Goal: Transaction & Acquisition: Purchase product/service

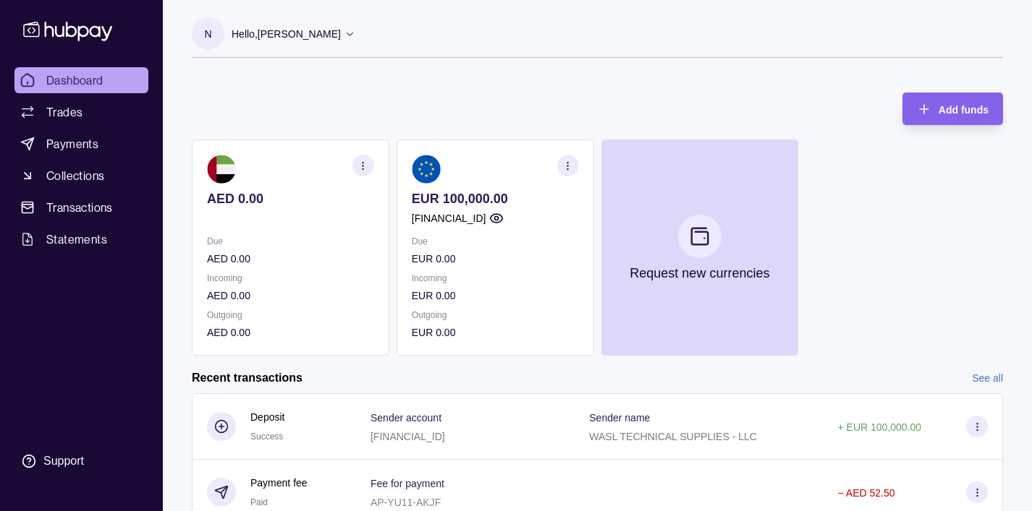
click at [334, 84] on div "Add funds AED 0.00 Due AED 0.00 Incoming AED 0.00 Outgoing AED 0.00 EUR 100,000…" at bounding box center [597, 217] width 811 height 278
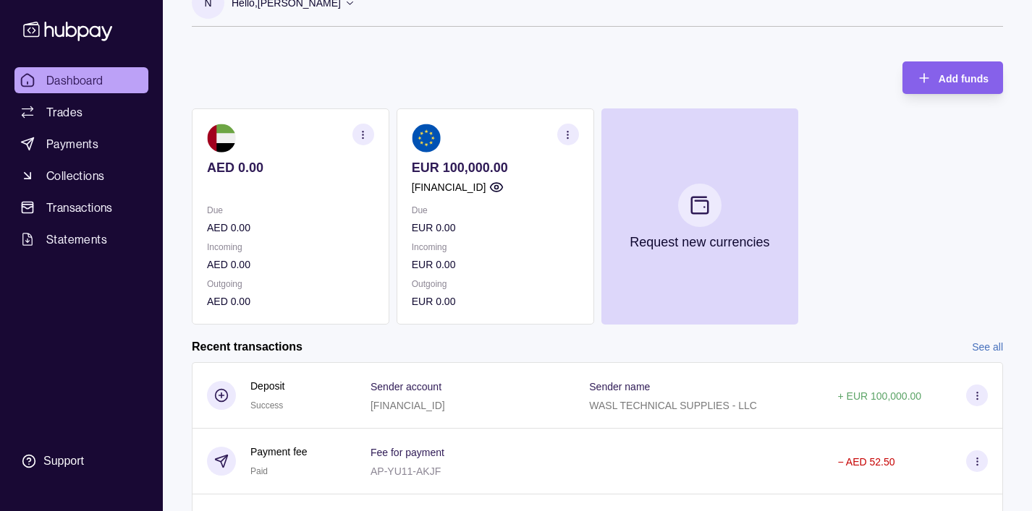
scroll to position [29, 0]
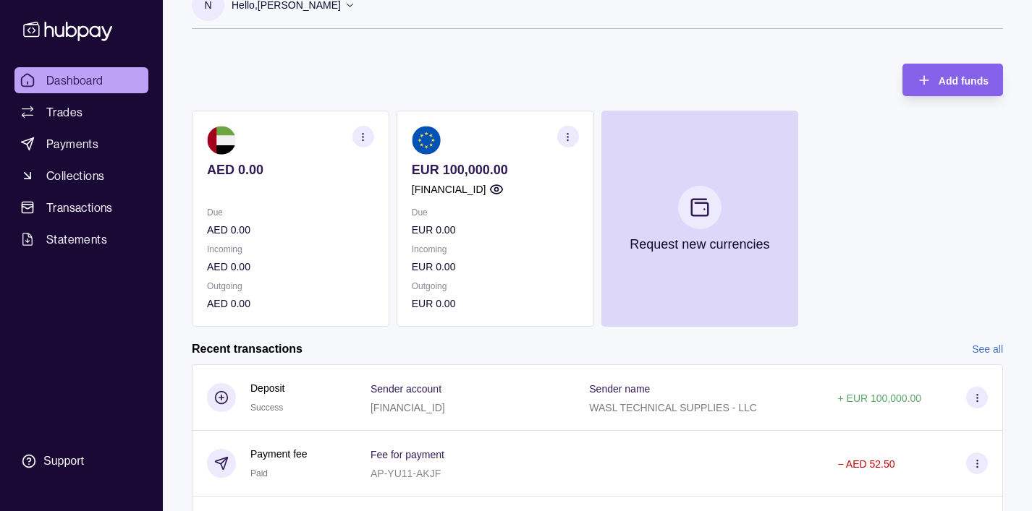
click at [473, 182] on p "[FINANCIAL_ID]" at bounding box center [449, 190] width 75 height 16
click at [52, 116] on span "Trades" at bounding box center [64, 111] width 36 height 17
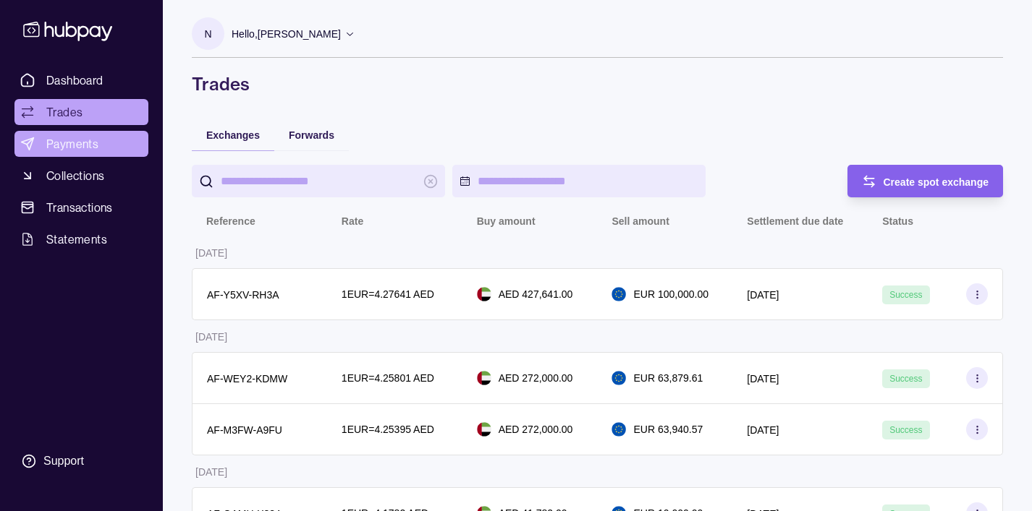
click at [56, 142] on span "Payments" at bounding box center [72, 143] width 52 height 17
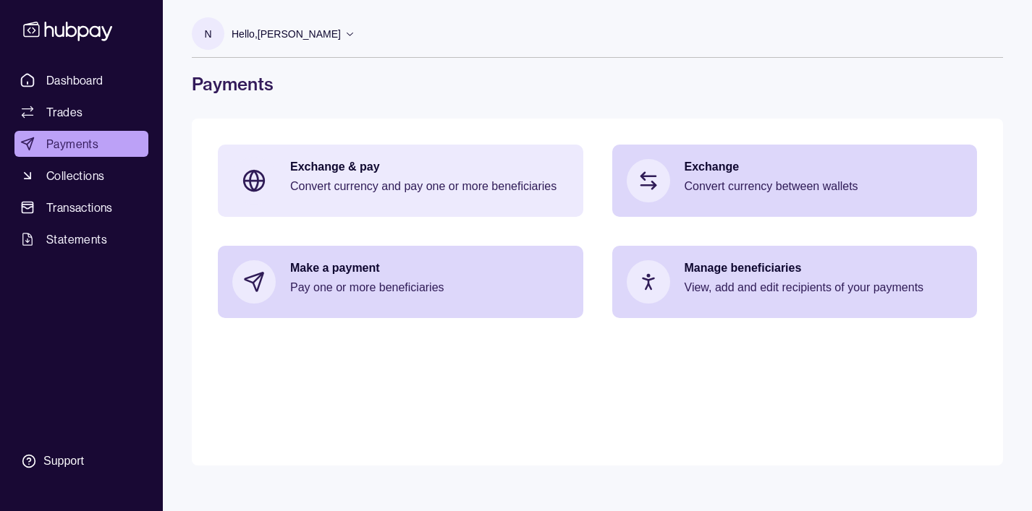
click at [397, 176] on div "Exchange & pay Convert currency and pay one or more beneficiaries" at bounding box center [429, 180] width 279 height 43
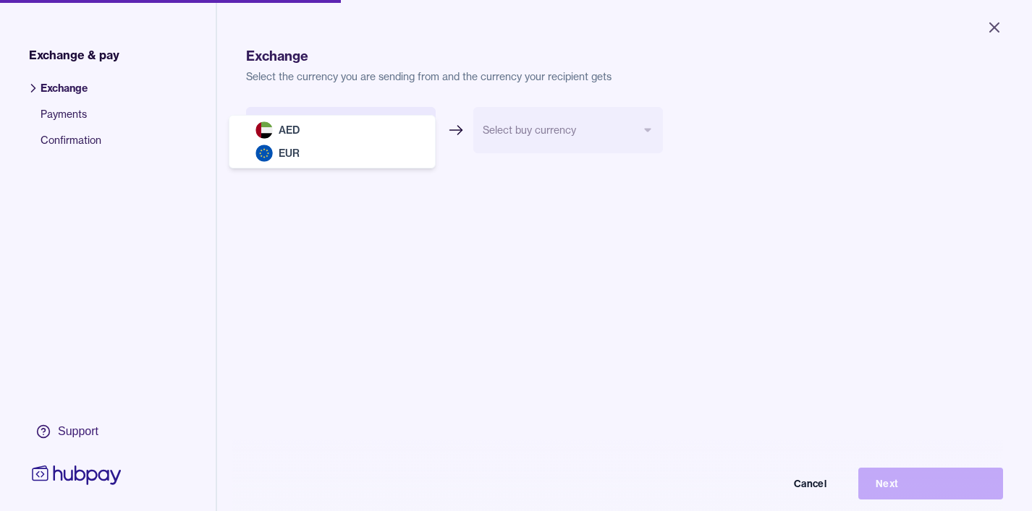
click at [413, 127] on body "Close Exchange & pay Exchange Payments Confirmation Support Exchange Select the…" at bounding box center [516, 255] width 1032 height 511
select select "***"
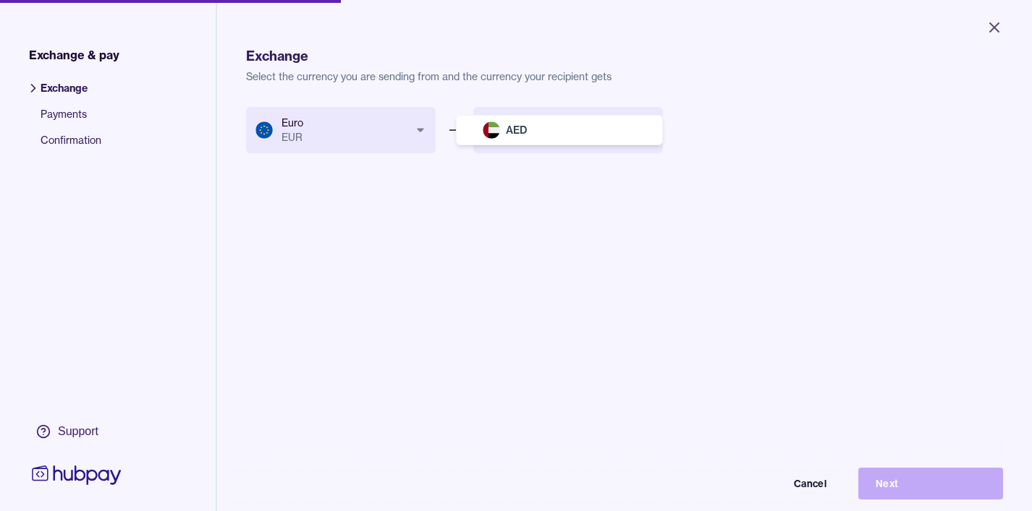
click at [654, 122] on body "Close Exchange & pay Exchange Payments Confirmation Support Exchange Select the…" at bounding box center [516, 255] width 1032 height 511
select select "***"
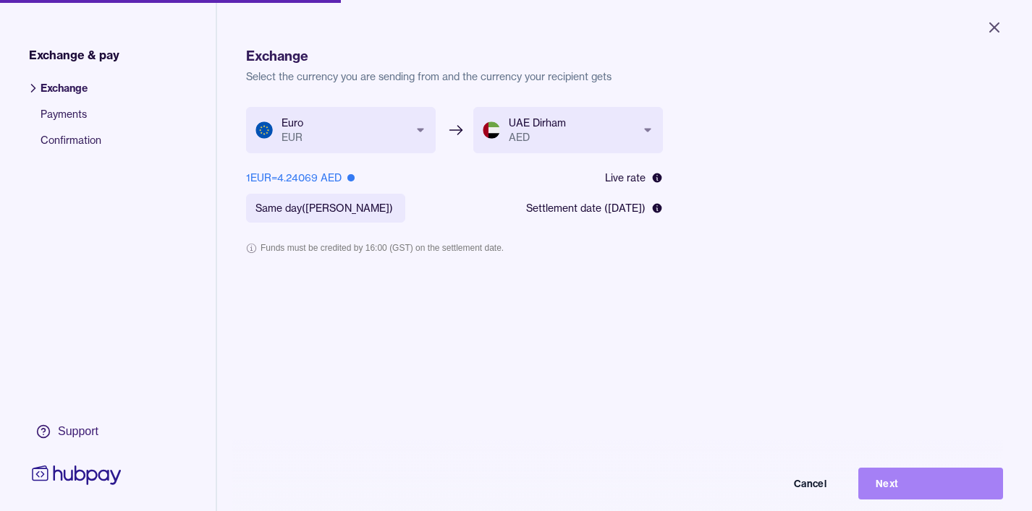
click at [906, 487] on button "Next" at bounding box center [930, 484] width 145 height 32
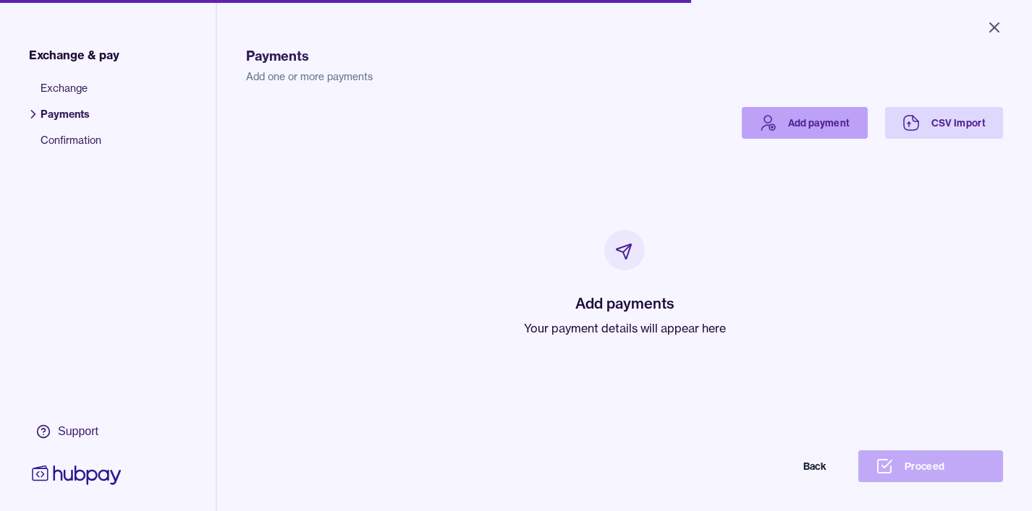
click at [770, 121] on icon at bounding box center [767, 122] width 17 height 17
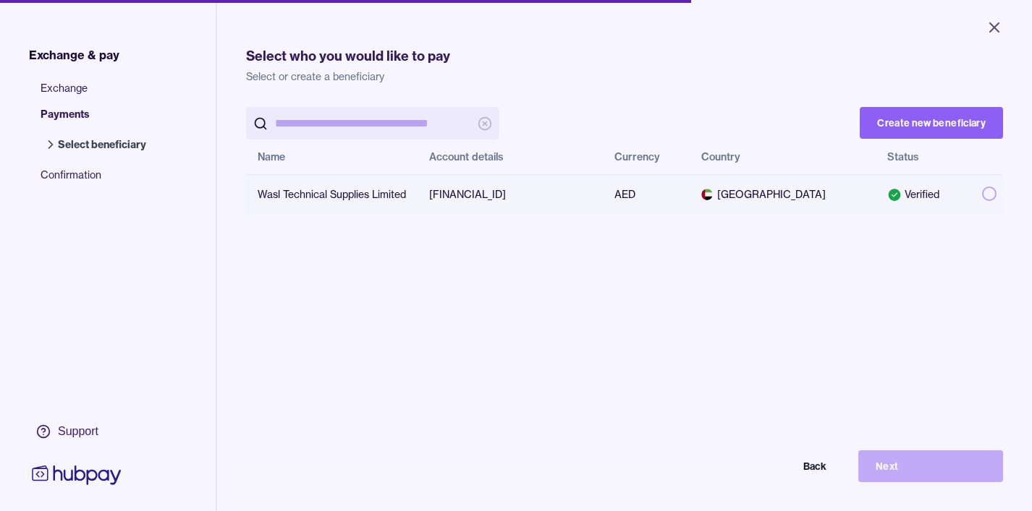
click at [988, 191] on button "button" at bounding box center [989, 194] width 14 height 14
click at [891, 461] on button "Next" at bounding box center [930, 467] width 145 height 32
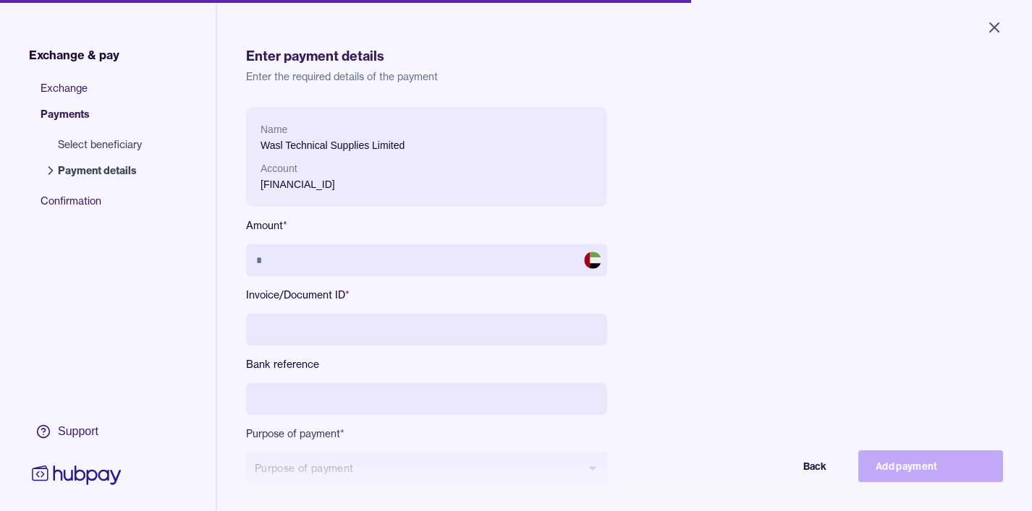
click at [761, 324] on div "Name Wasl Technical Supplies Limited Account [FINANCIAL_ID] Amount * Invoice/Do…" at bounding box center [570, 307] width 648 height 401
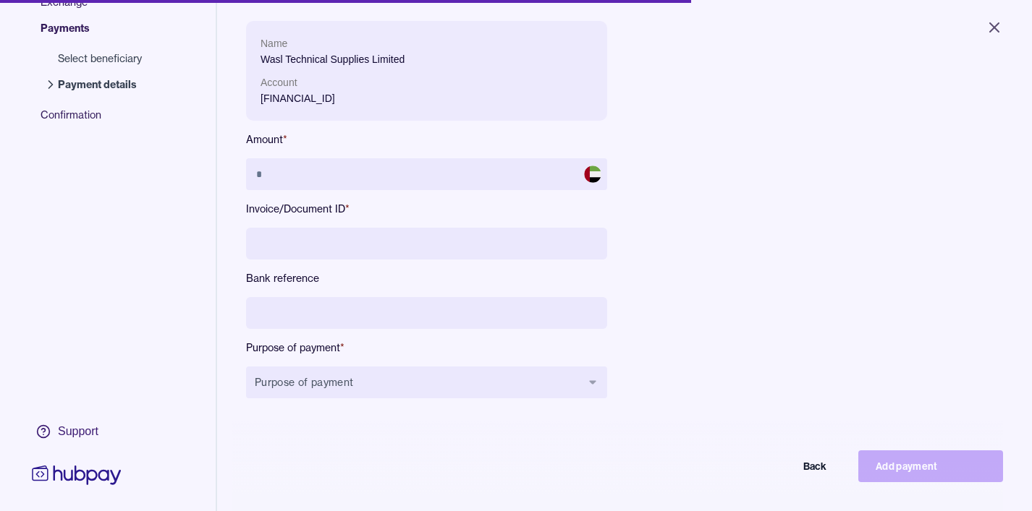
scroll to position [87, 0]
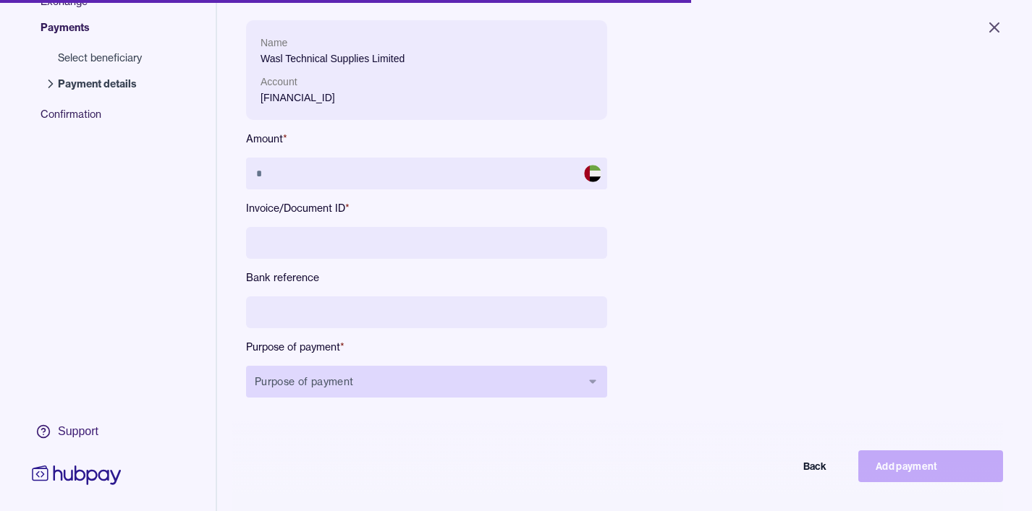
click at [392, 389] on button "Purpose of payment" at bounding box center [426, 382] width 361 height 32
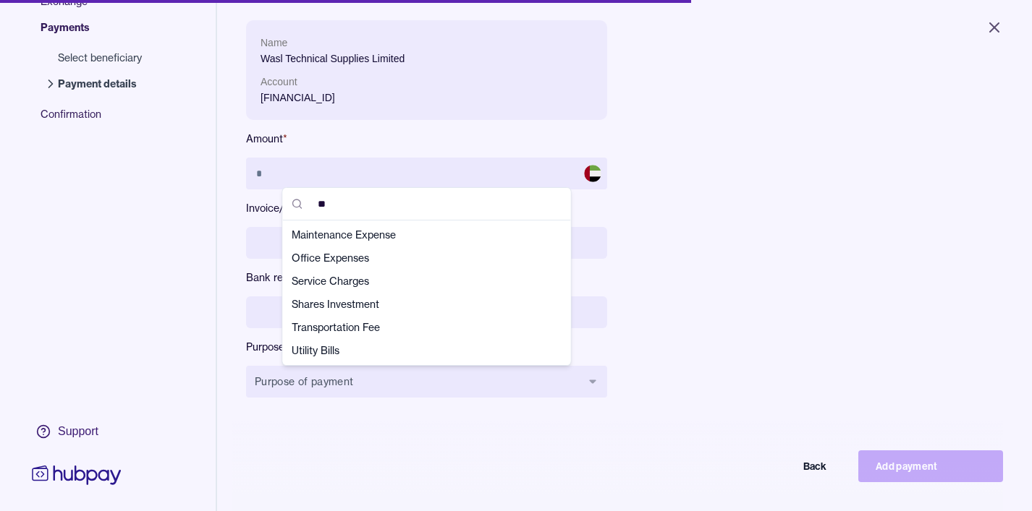
scroll to position [0, 0]
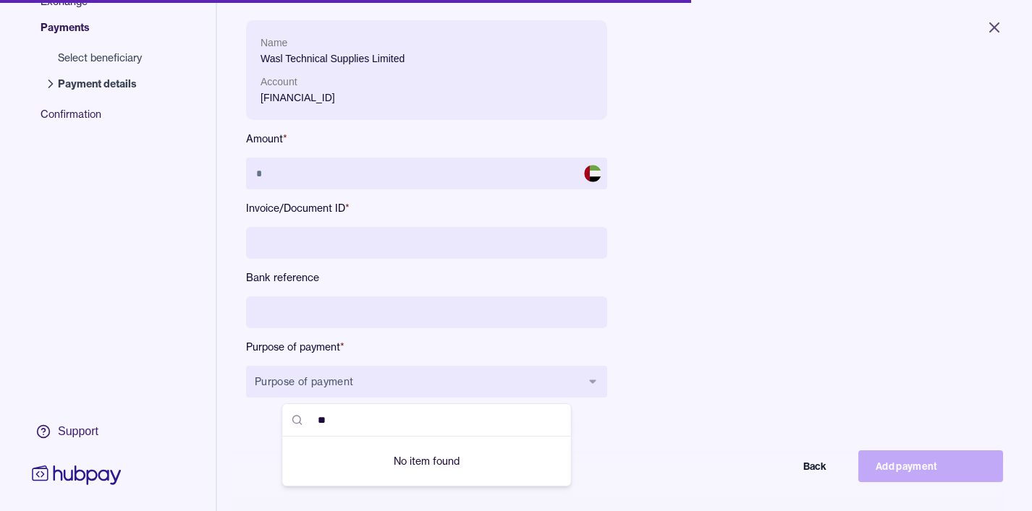
type input "*"
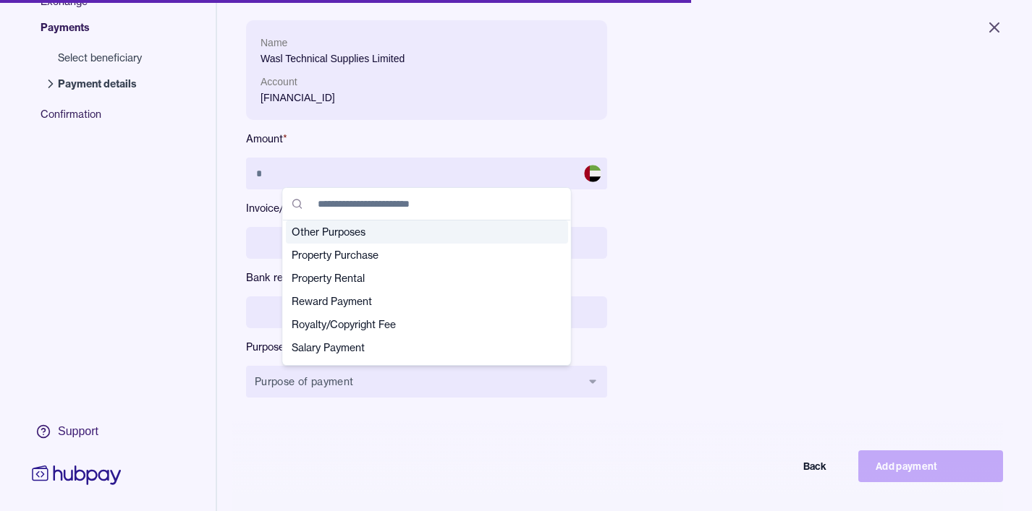
scroll to position [350, 0]
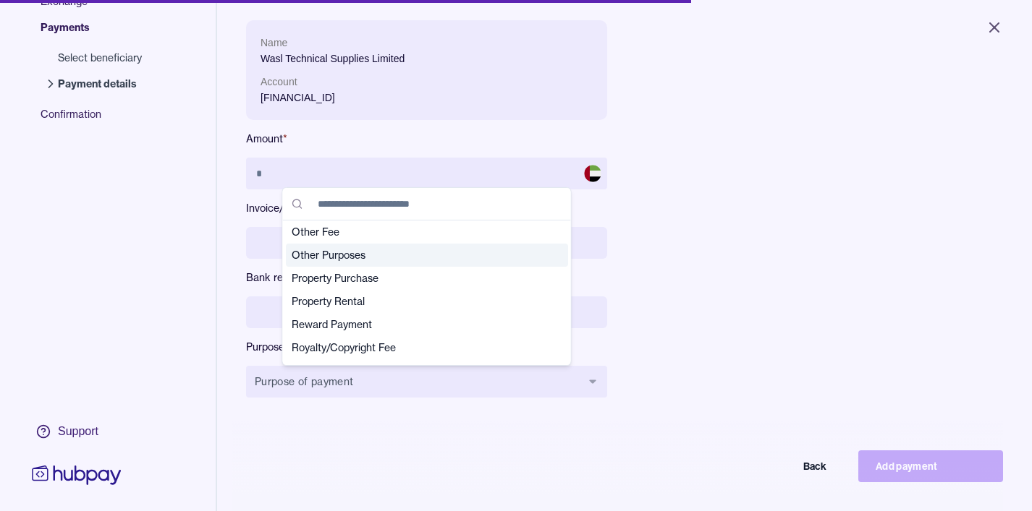
click at [307, 253] on span "Other Purposes" at bounding box center [418, 255] width 253 height 14
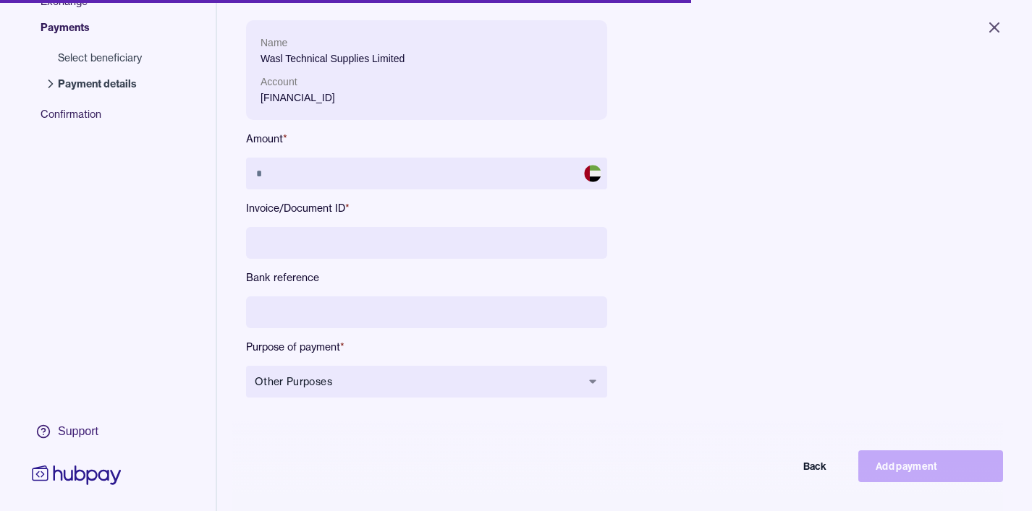
click at [673, 170] on div "Name Wasl Technical Supplies Limited Account [FINANCIAL_ID] Amount * Invoice/Do…" at bounding box center [570, 220] width 648 height 401
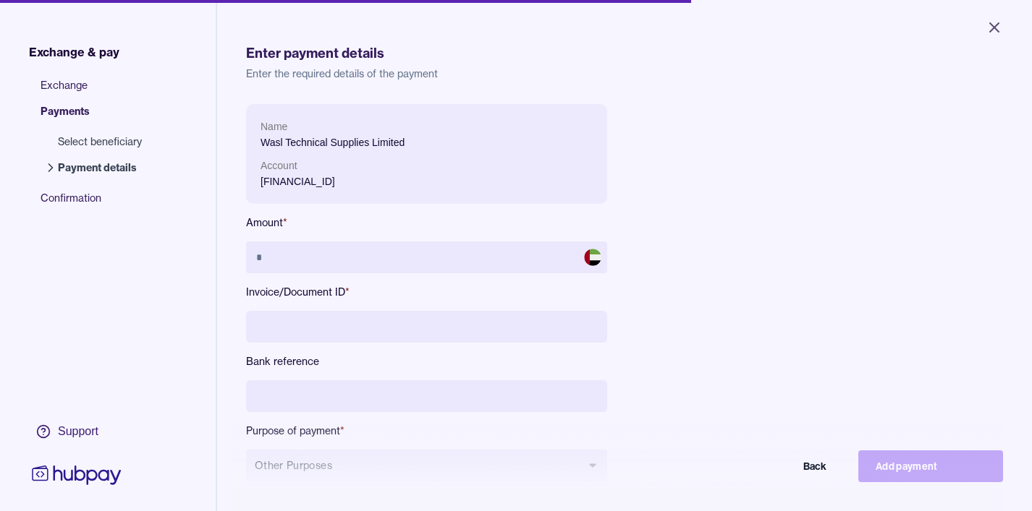
scroll to position [0, 0]
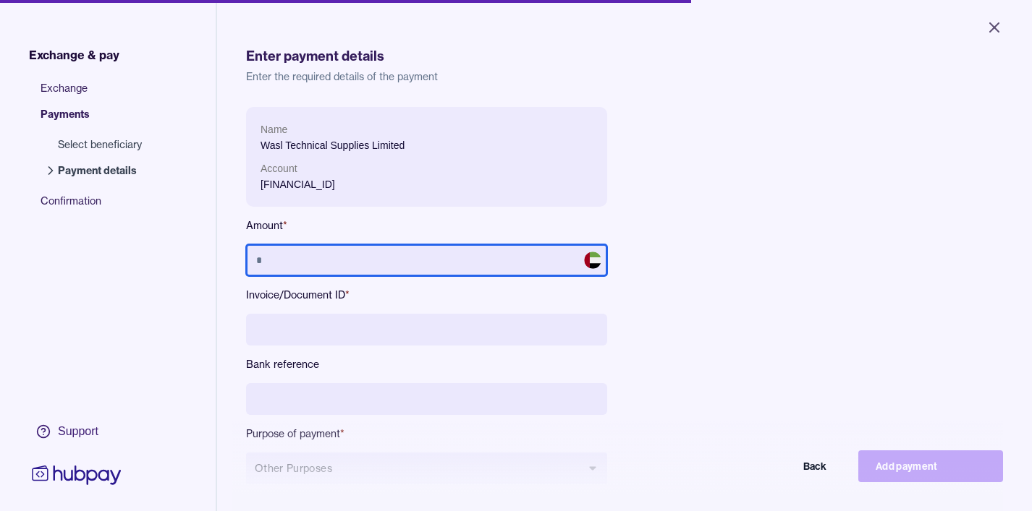
click at [341, 258] on input "text" at bounding box center [426, 261] width 361 height 32
type input "*******"
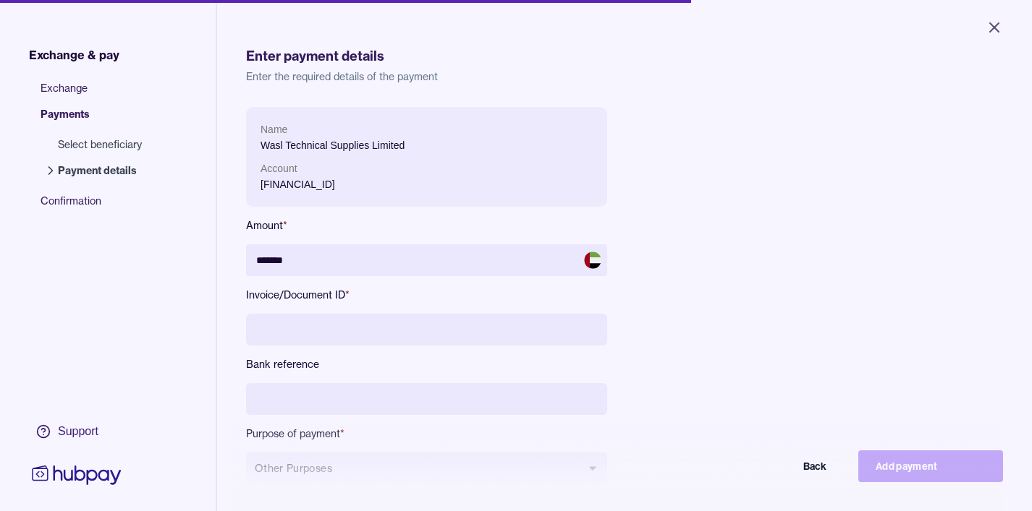
click at [594, 263] on span at bounding box center [592, 260] width 17 height 17
click at [607, 203] on div "Name Wasl Technical Supplies Limited Account [FINANCIAL_ID] Amount * ******* In…" at bounding box center [570, 307] width 648 height 401
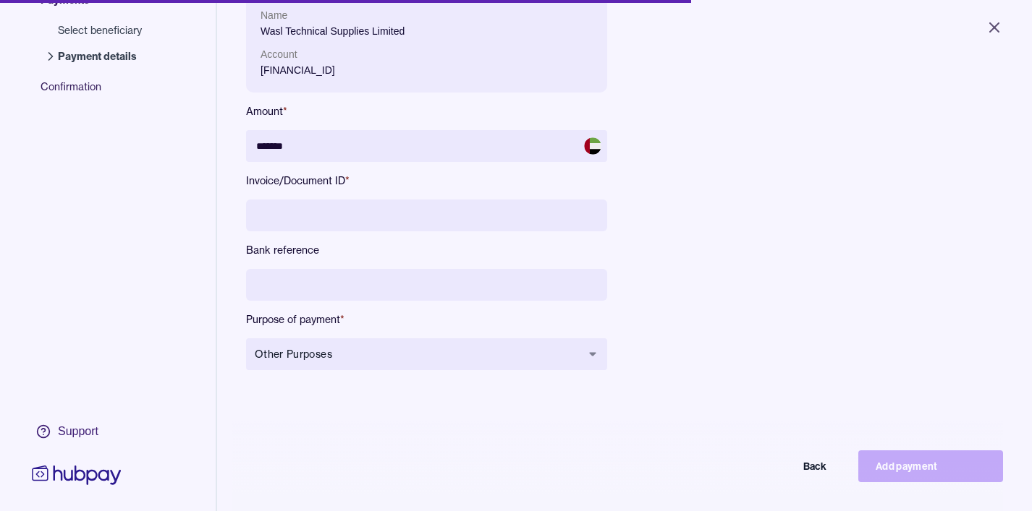
scroll to position [116, 0]
click at [998, 23] on icon "Close" at bounding box center [994, 27] width 9 height 9
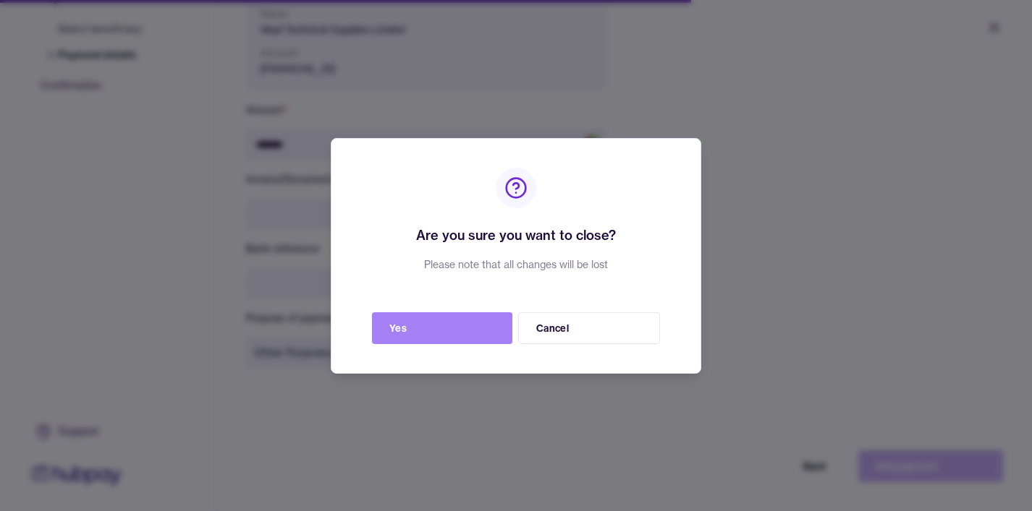
click at [447, 326] on button "Yes" at bounding box center [442, 329] width 140 height 32
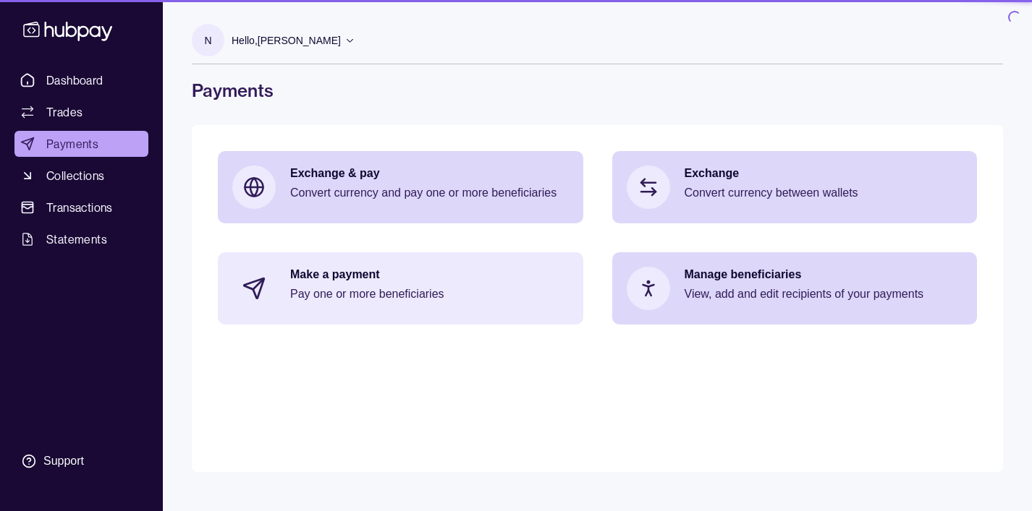
click at [434, 326] on main "Exchange & pay Convert currency and pay one or more beneficiaries Exchange Conv…" at bounding box center [597, 298] width 811 height 347
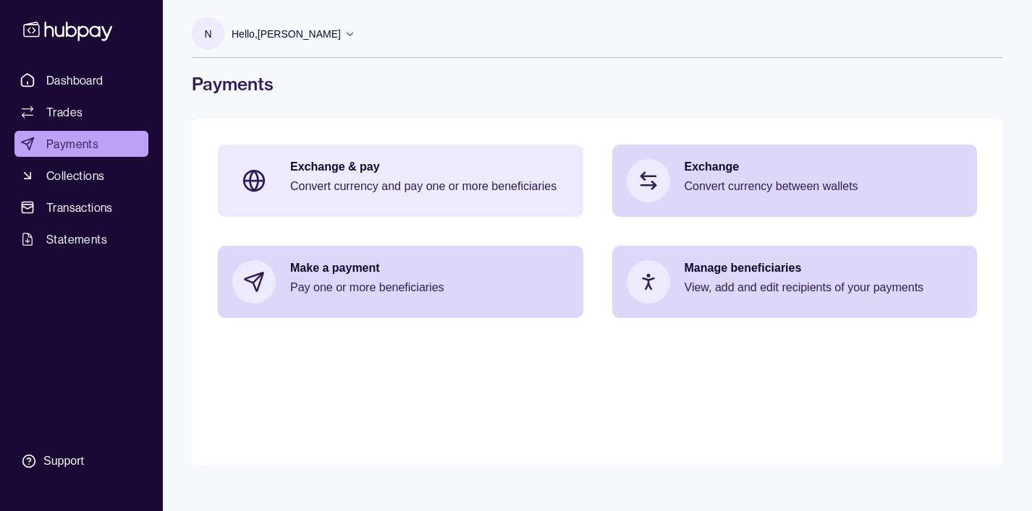
click at [339, 179] on p "Convert currency and pay one or more beneficiaries" at bounding box center [429, 187] width 279 height 16
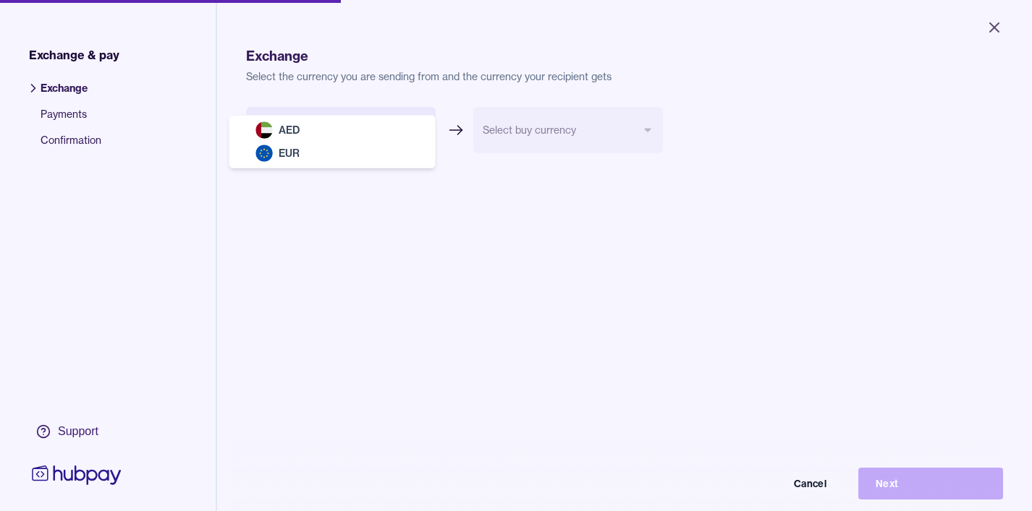
click at [419, 130] on body "Close Exchange & pay Exchange Payments Confirmation Support Exchange Select the…" at bounding box center [516, 255] width 1032 height 511
select select "***"
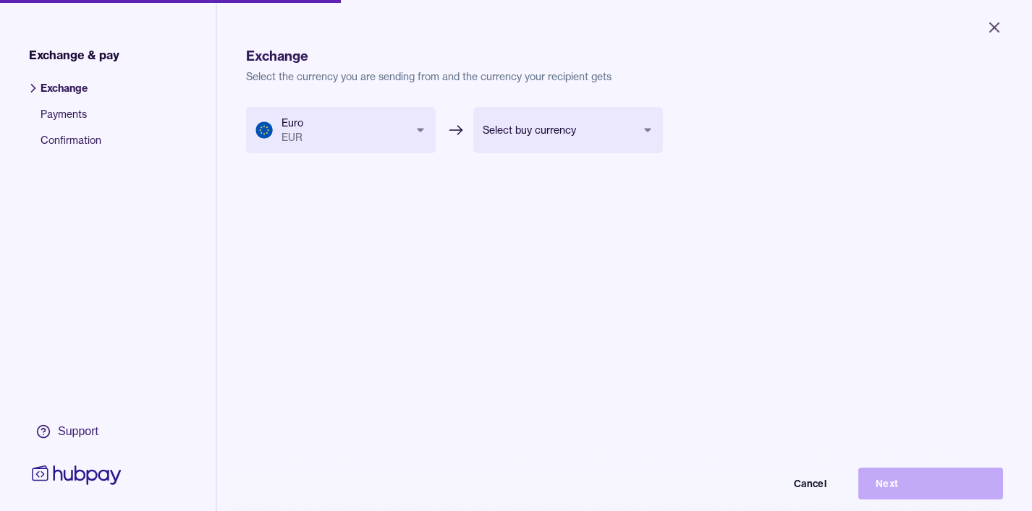
click at [600, 128] on body "Close Exchange & pay Exchange Payments Confirmation Support Exchange Select the…" at bounding box center [516, 255] width 1032 height 511
select select "***"
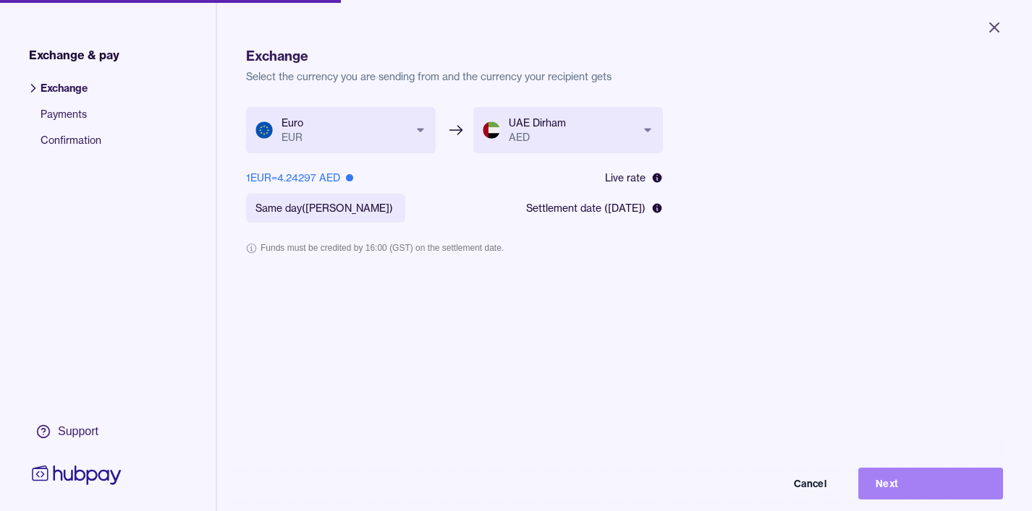
click at [884, 483] on button "Next" at bounding box center [930, 484] width 145 height 32
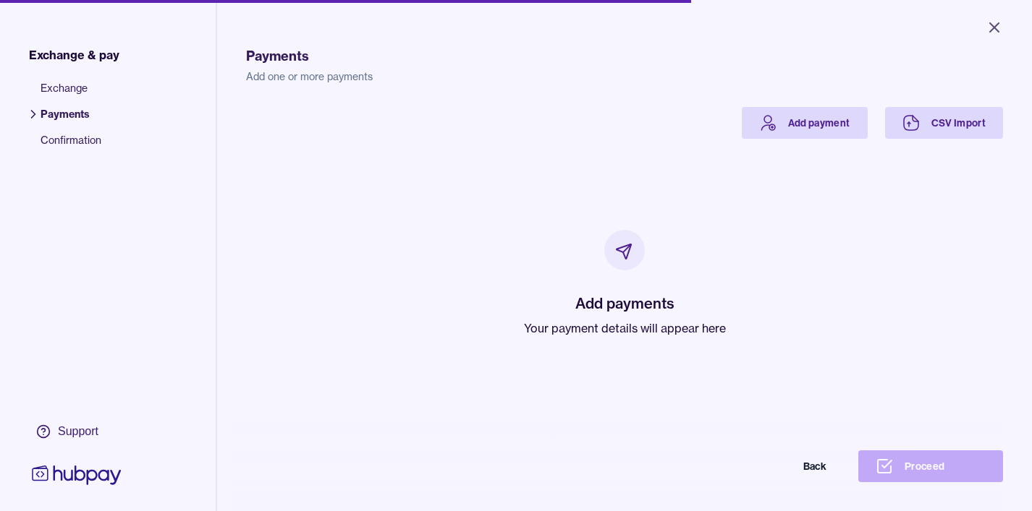
click at [624, 256] on icon at bounding box center [623, 251] width 14 height 14
click at [786, 124] on link "Add payment" at bounding box center [805, 123] width 126 height 32
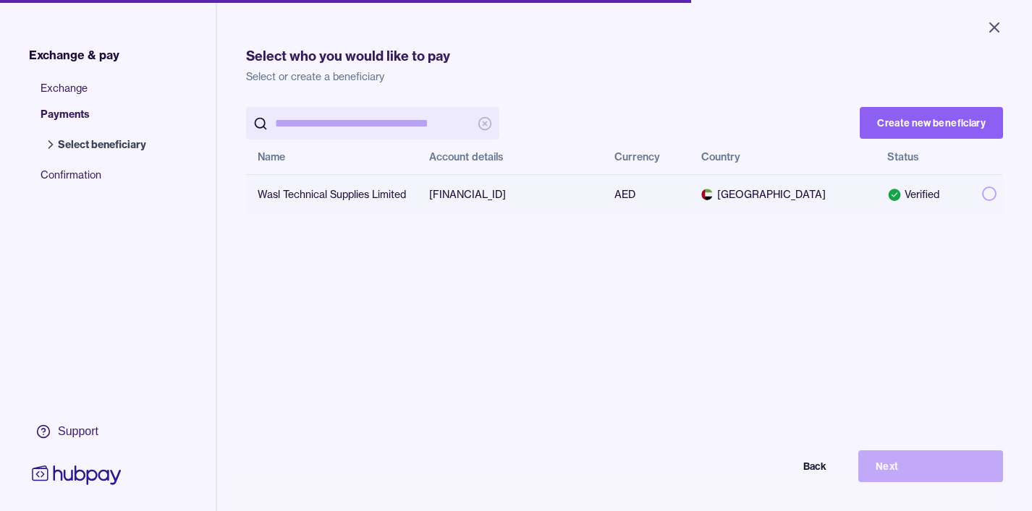
click at [982, 198] on button "button" at bounding box center [989, 194] width 14 height 14
click at [881, 470] on button "Next" at bounding box center [930, 467] width 145 height 32
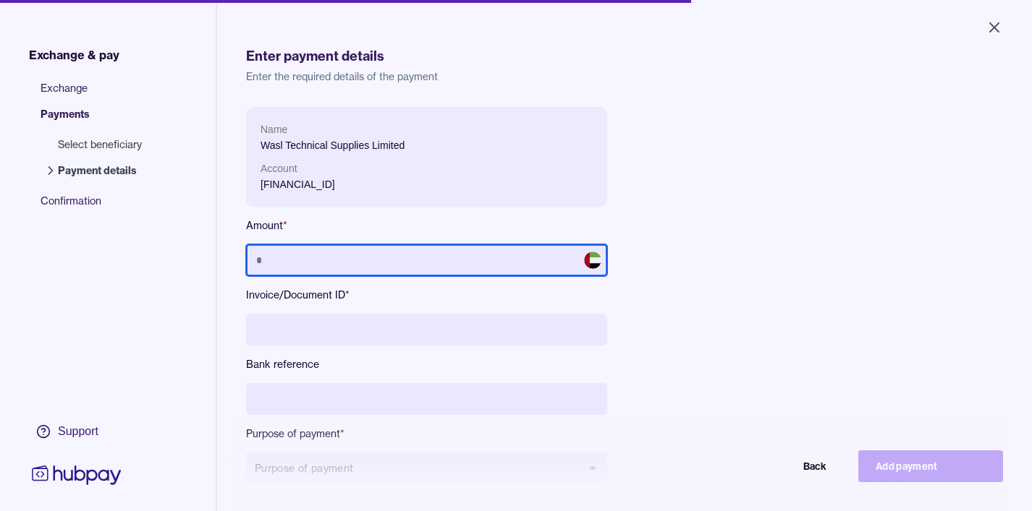
click at [360, 253] on input "text" at bounding box center [426, 261] width 361 height 32
type input "*******"
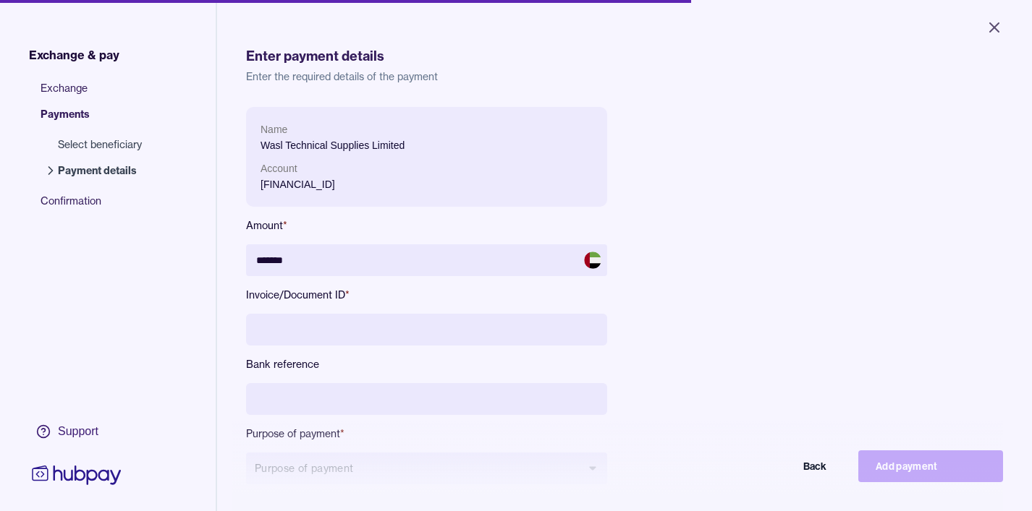
click at [311, 329] on input at bounding box center [426, 330] width 361 height 32
type input "**********"
click at [797, 268] on div "**********" at bounding box center [570, 307] width 648 height 401
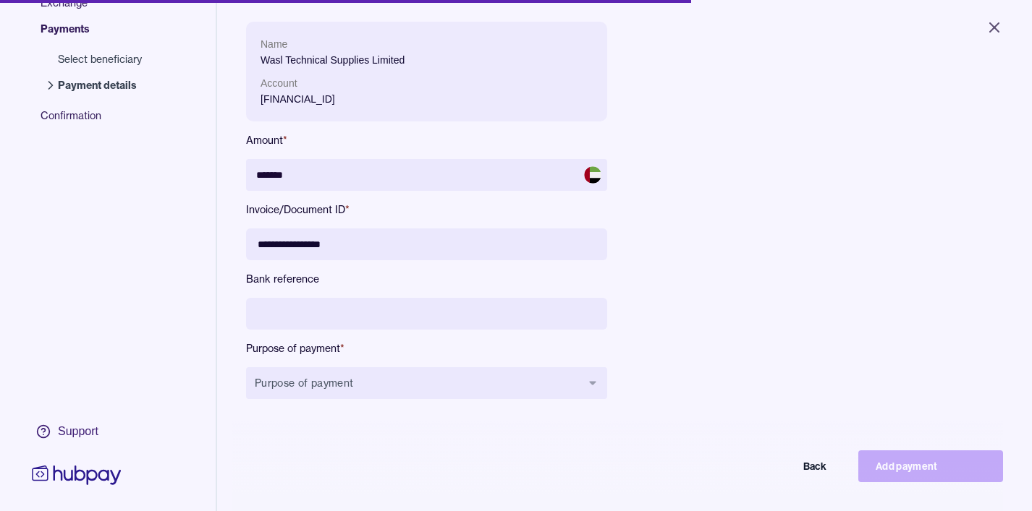
scroll to position [87, 0]
click at [429, 413] on div "Back Add payment" at bounding box center [426, 415] width 361 height 12
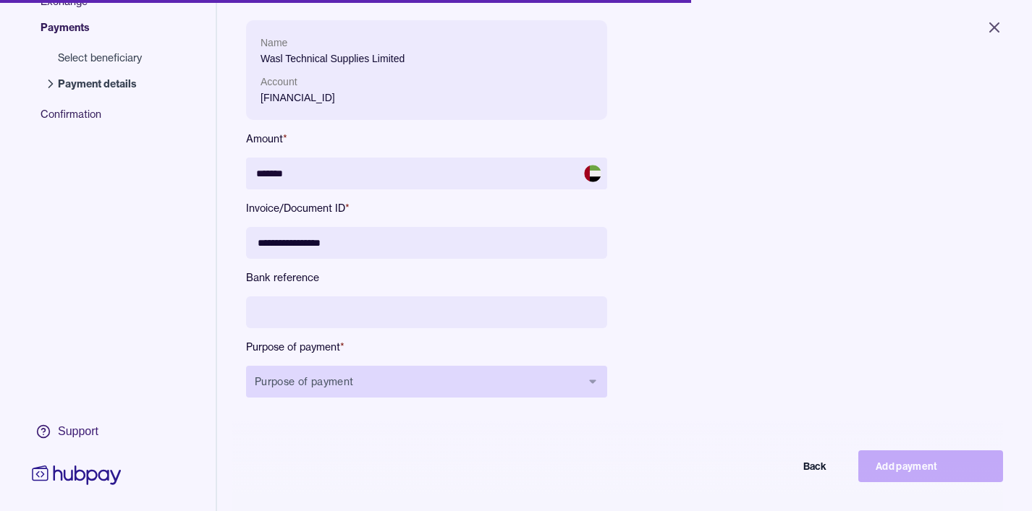
click at [417, 385] on button "Purpose of payment" at bounding box center [426, 382] width 361 height 32
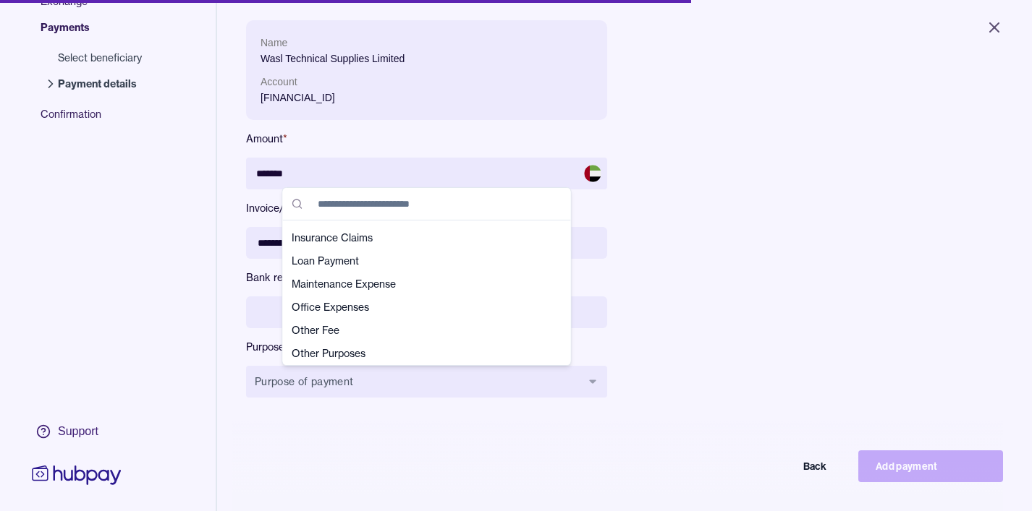
scroll to position [275, 0]
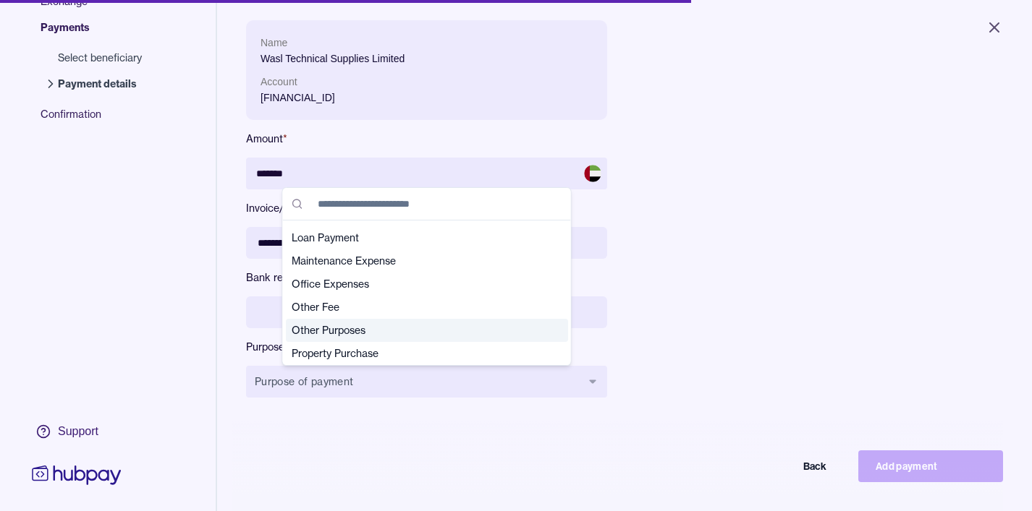
click at [308, 328] on span "Other Purposes" at bounding box center [418, 330] width 253 height 14
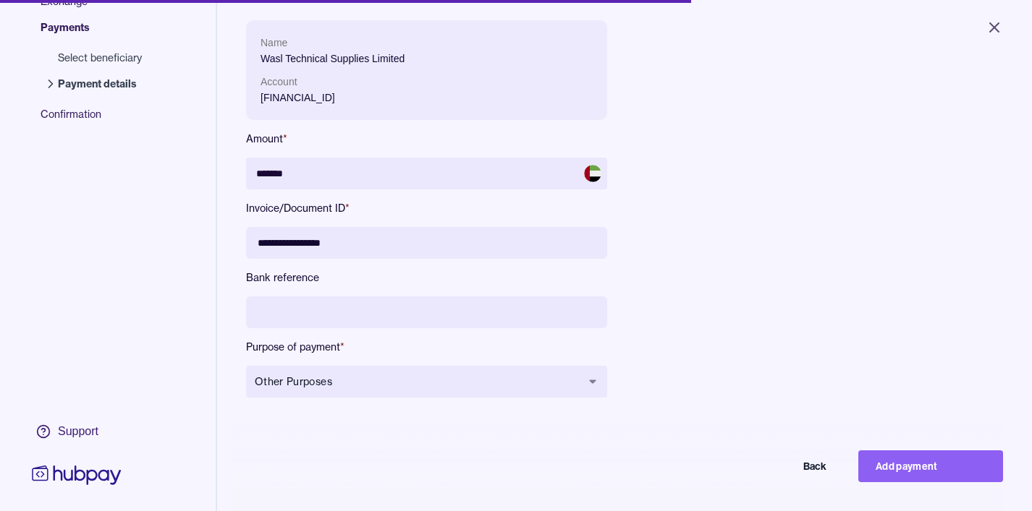
click at [912, 251] on form "**********" at bounding box center [624, 220] width 757 height 401
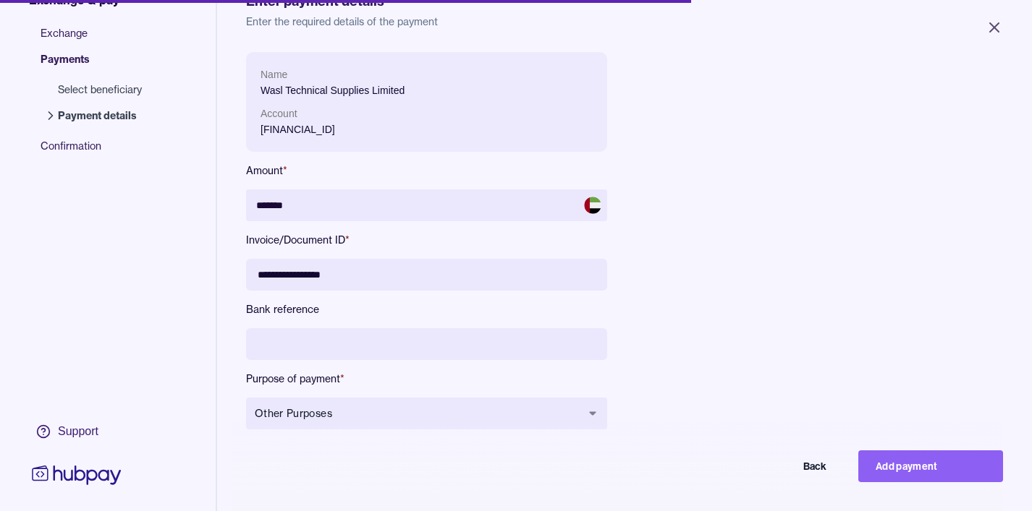
scroll to position [58, 0]
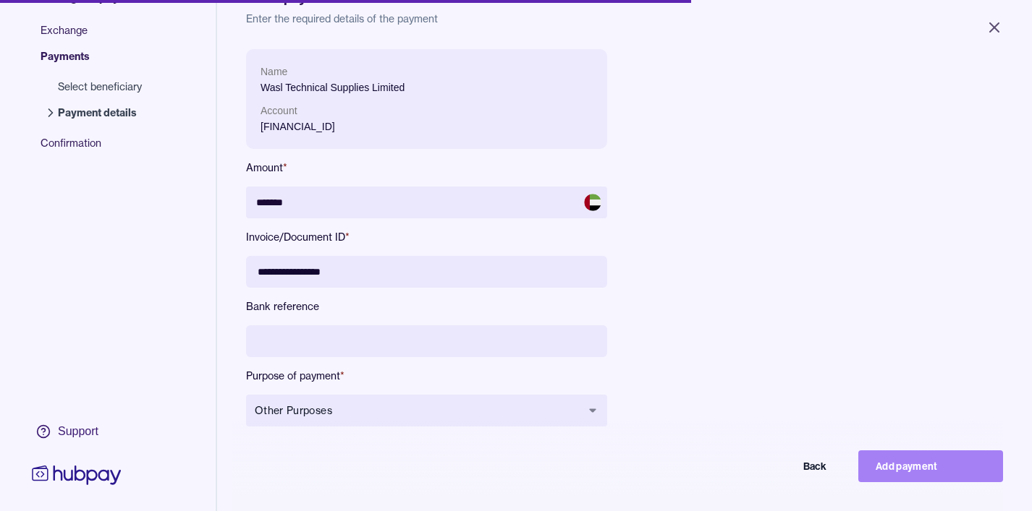
click at [962, 467] on button "Add payment" at bounding box center [930, 467] width 145 height 32
type input "******"
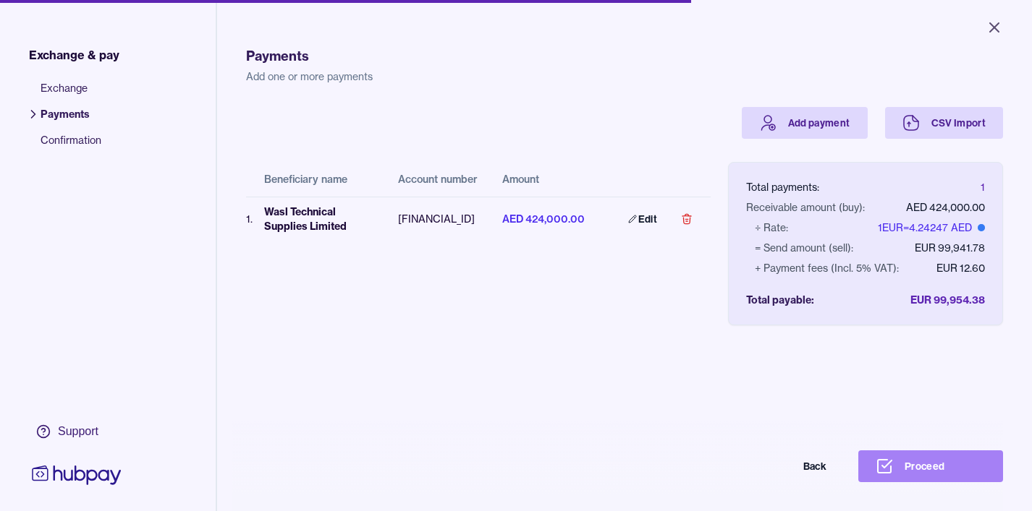
click at [893, 461] on button "Proceed" at bounding box center [930, 467] width 145 height 32
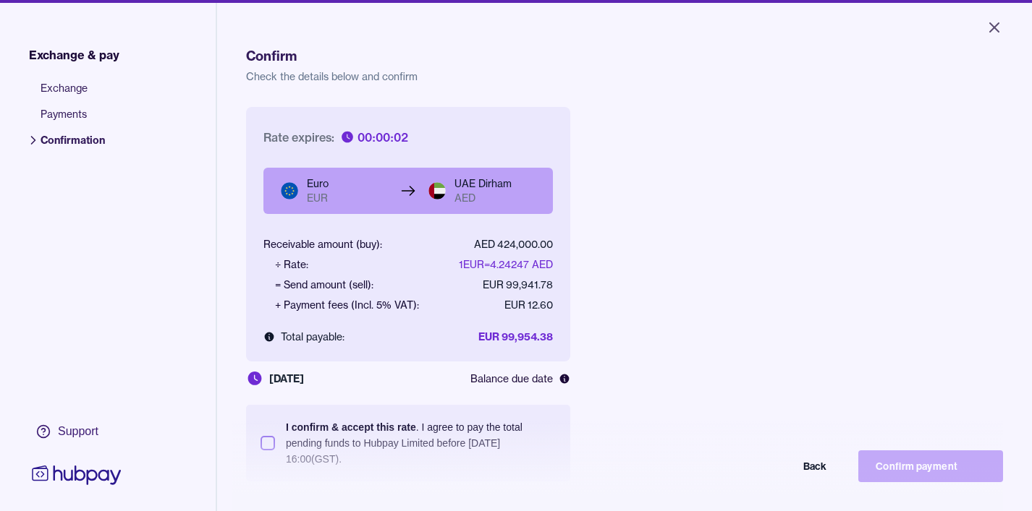
click at [266, 448] on button "I confirm & accept this rate . I agree to pay the total pending funds to Hubpay…" at bounding box center [267, 443] width 14 height 14
click at [907, 468] on button "Confirm payment" at bounding box center [930, 467] width 145 height 32
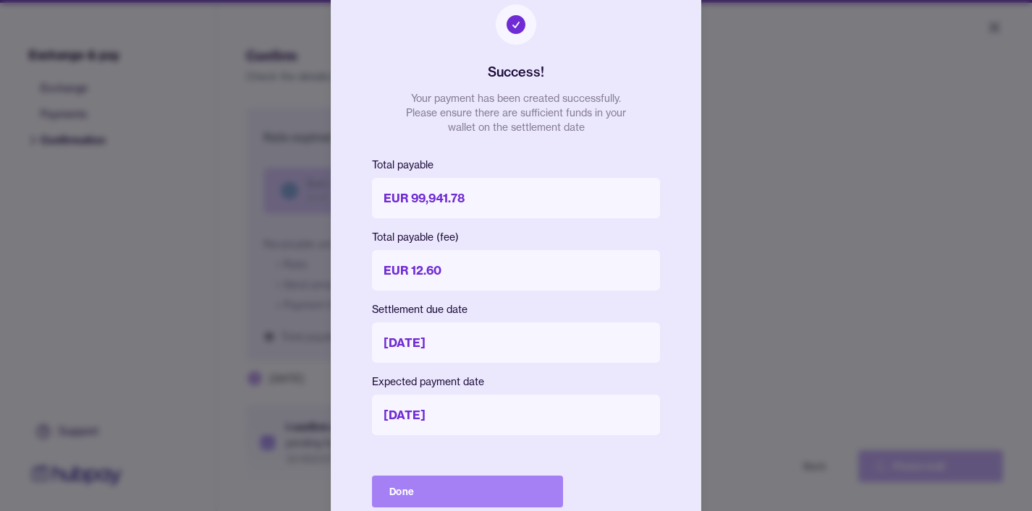
click at [425, 485] on button "Done" at bounding box center [467, 492] width 191 height 32
